Goal: Communication & Community: Answer question/provide support

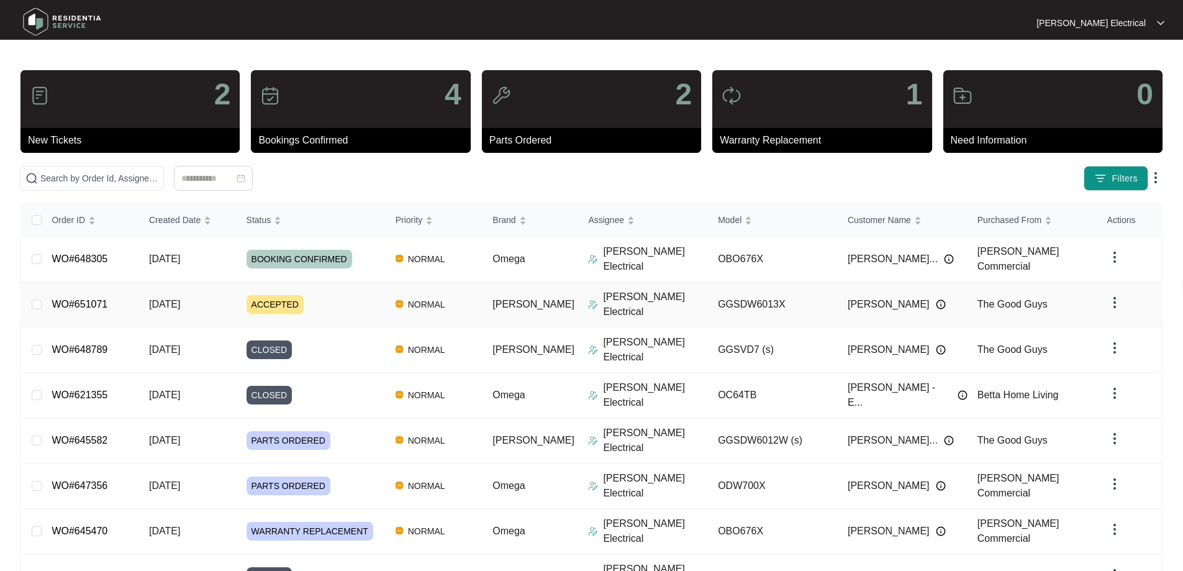
click at [634, 302] on p "[PERSON_NAME] Electrical" at bounding box center [655, 304] width 105 height 30
click at [80, 299] on link "WO#651071" at bounding box center [80, 304] width 56 height 11
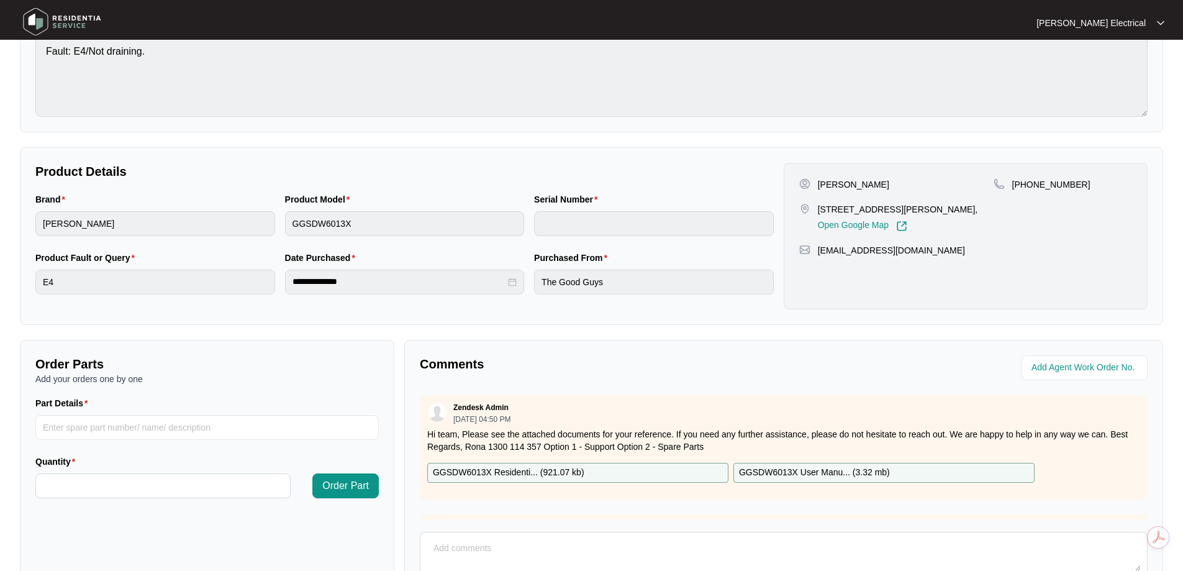
scroll to position [253, 0]
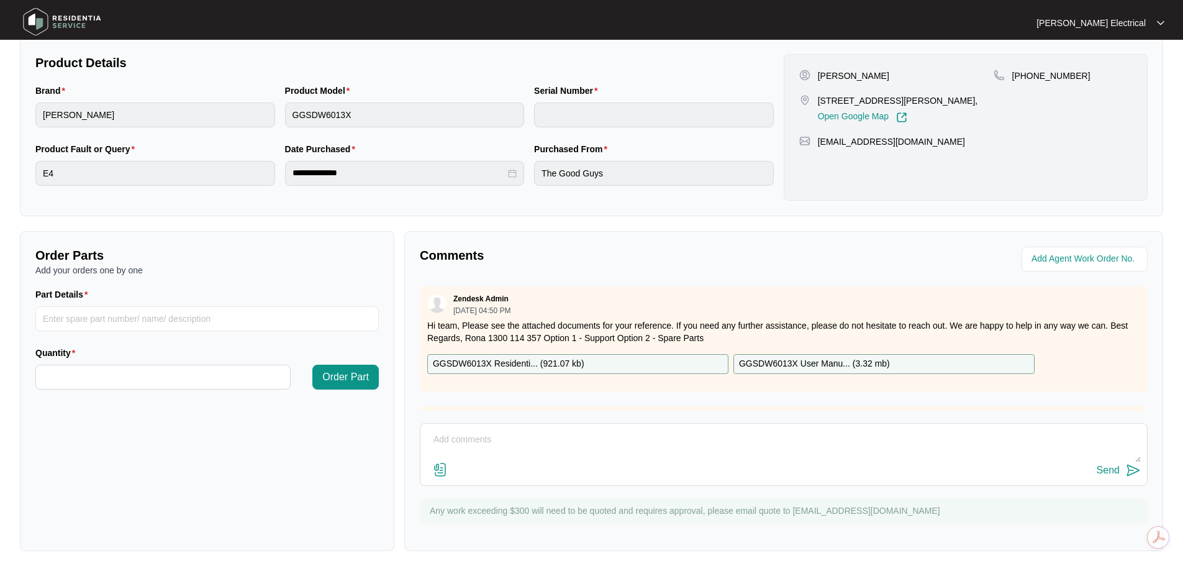
click at [543, 448] on textarea at bounding box center [784, 446] width 714 height 32
paste textarea "***Alease's mum passed away yesterday so she will be away for a couple of weeks…"
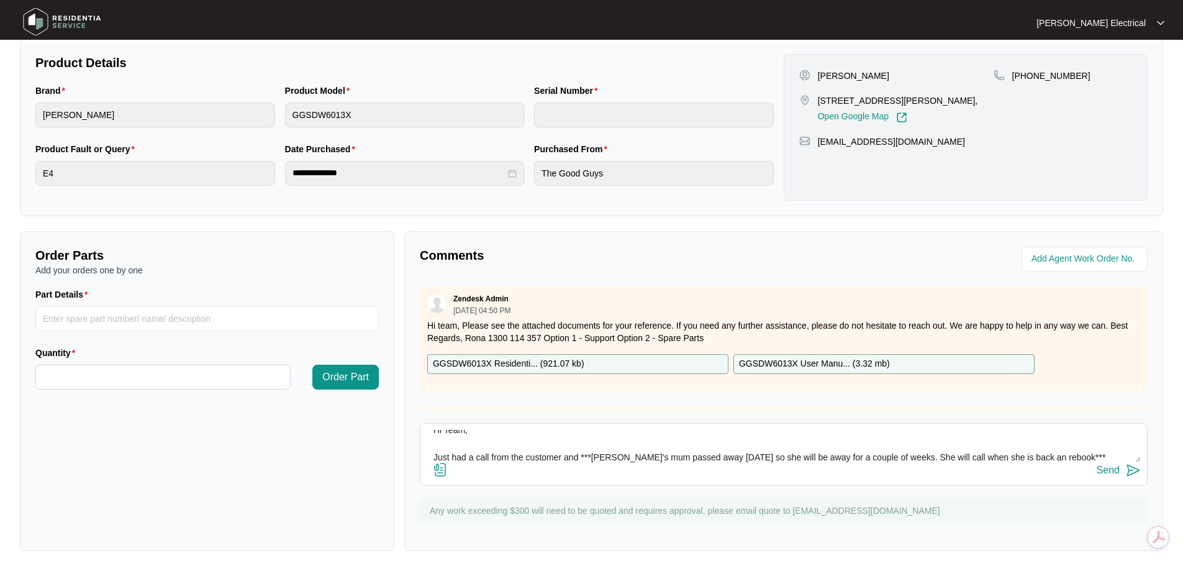
scroll to position [14, 0]
drag, startPoint x: 581, startPoint y: 455, endPoint x: 623, endPoint y: 455, distance: 42.2
click at [624, 455] on textarea "Hi Team, Just had a call from the customer and ***Alease's mum passed away yest…" at bounding box center [784, 446] width 714 height 32
type textarea "Hi Team, Just had a call from the customer and his wife's mum passed away yeste…"
drag, startPoint x: 1138, startPoint y: 473, endPoint x: 1004, endPoint y: 522, distance: 142.8
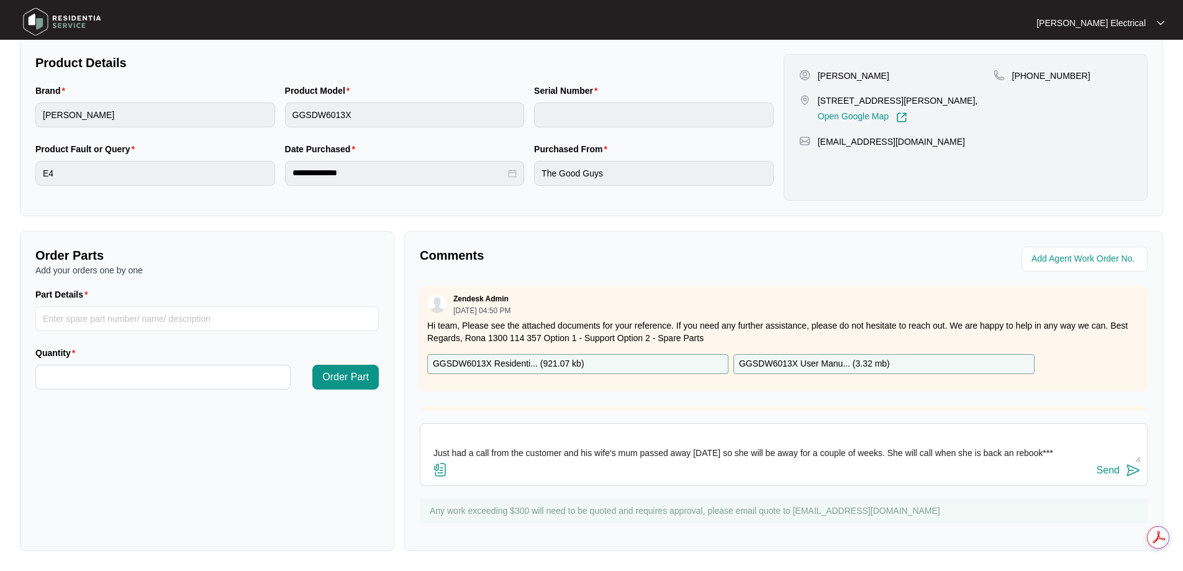
click at [1139, 472] on img at bounding box center [1133, 470] width 15 height 15
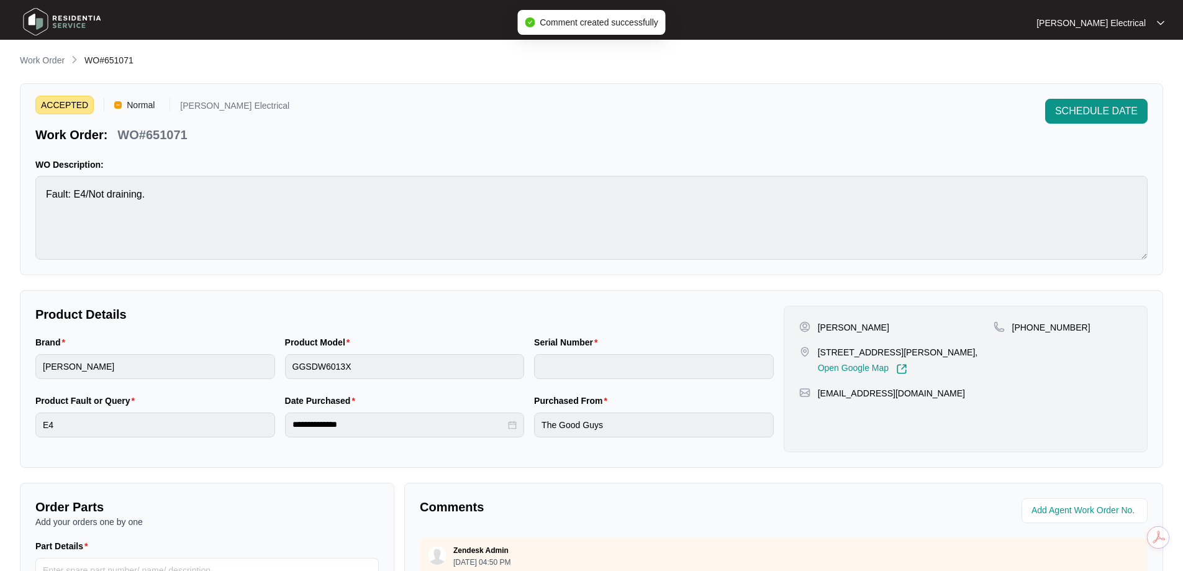
scroll to position [0, 0]
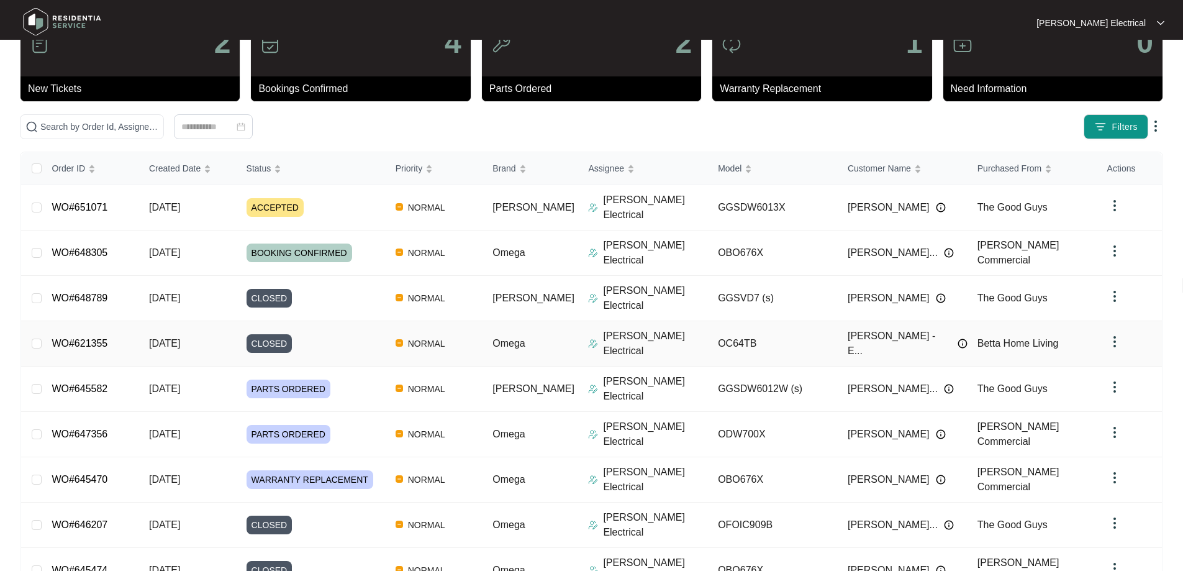
scroll to position [112, 0]
